Goal: Transaction & Acquisition: Subscribe to service/newsletter

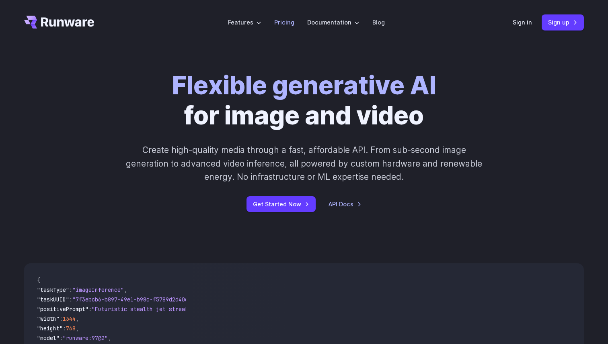
click at [289, 20] on link "Pricing" at bounding box center [284, 22] width 20 height 9
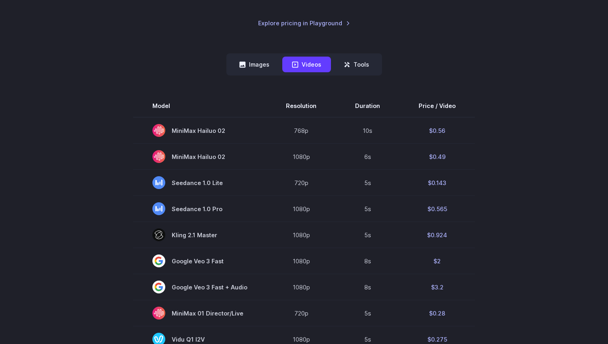
scroll to position [190, 0]
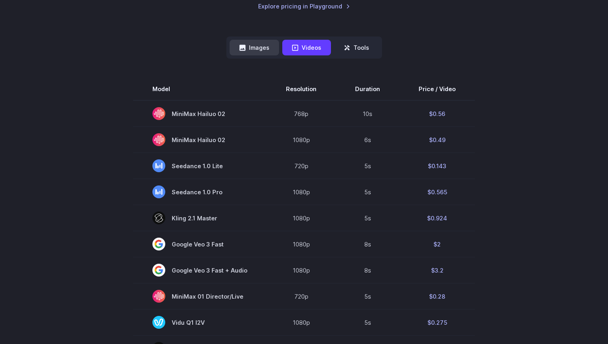
click at [262, 53] on button "Images" at bounding box center [253, 48] width 49 height 16
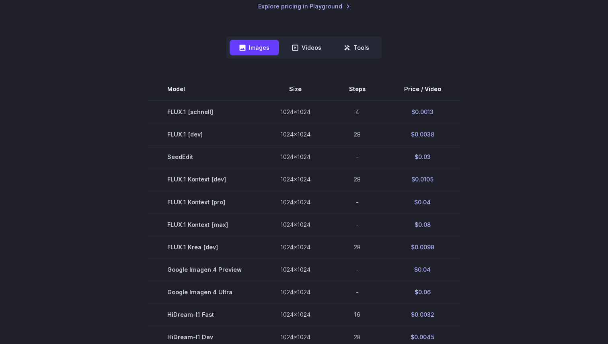
click at [299, 57] on nav "Images Videos Tools ****** ****** *****" at bounding box center [304, 48] width 156 height 22
click at [303, 50] on button "Videos" at bounding box center [306, 48] width 49 height 16
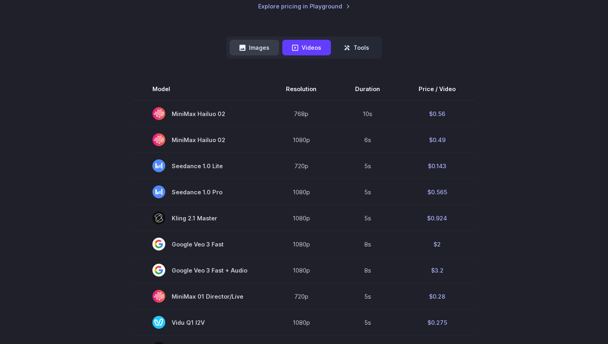
click at [251, 51] on button "Images" at bounding box center [253, 48] width 49 height 16
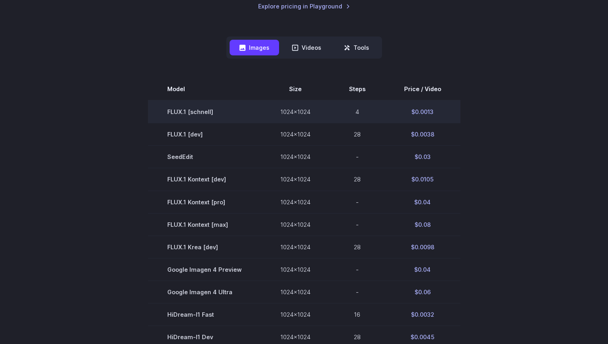
click at [204, 115] on td "FLUX.1 [schnell]" at bounding box center [204, 111] width 113 height 23
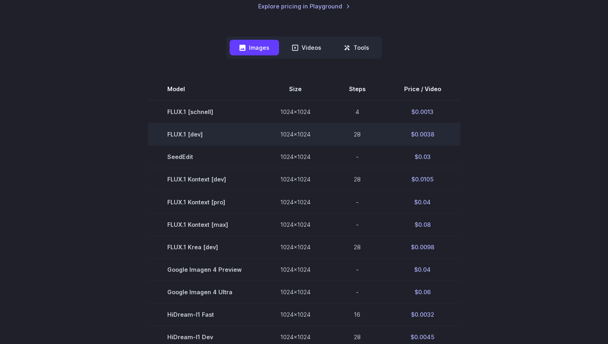
click at [219, 134] on td "FLUX.1 [dev]" at bounding box center [204, 134] width 113 height 23
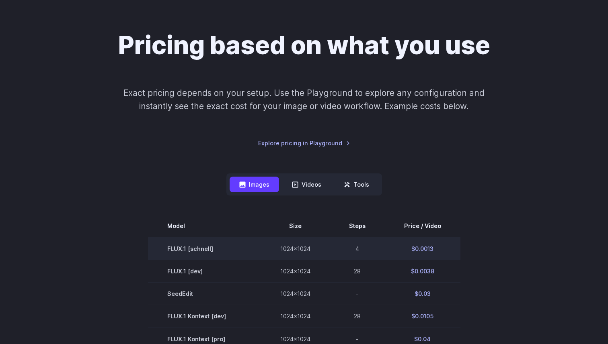
scroll to position [0, 0]
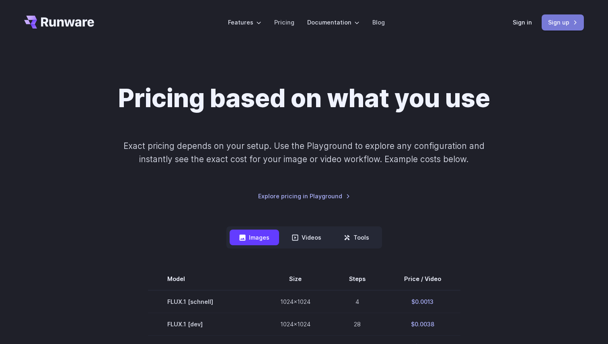
click at [558, 24] on link "Sign up" at bounding box center [562, 22] width 42 height 16
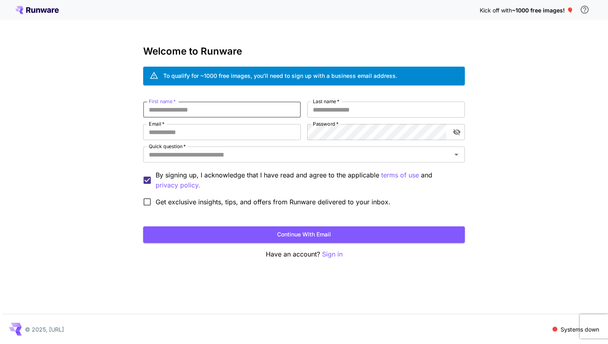
click at [243, 114] on input "First name   *" at bounding box center [222, 110] width 158 height 16
click at [268, 156] on input "Quick question   *" at bounding box center [296, 154] width 303 height 11
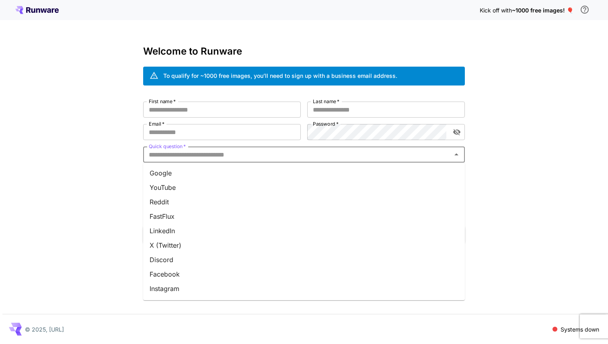
click at [234, 175] on li "Google" at bounding box center [304, 173] width 322 height 14
